Goal: Information Seeking & Learning: Find specific page/section

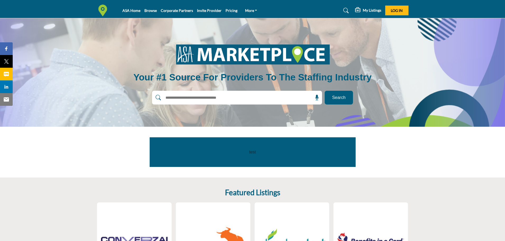
click at [240, 98] on input "text" at bounding box center [225, 98] width 126 height 8
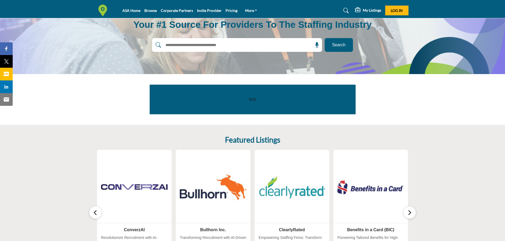
scroll to position [53, 0]
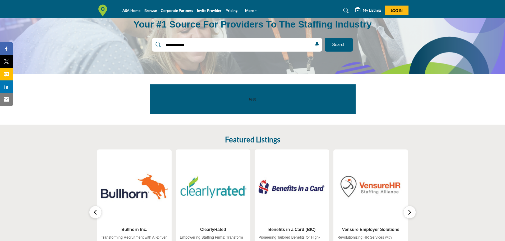
type input "**********"
click at [324, 38] on button "Search" at bounding box center [338, 45] width 28 height 14
